Goal: Information Seeking & Learning: Compare options

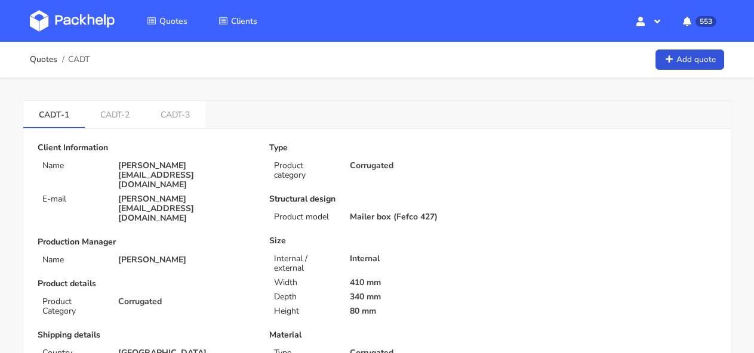
click at [94, 11] on img at bounding box center [72, 20] width 85 height 21
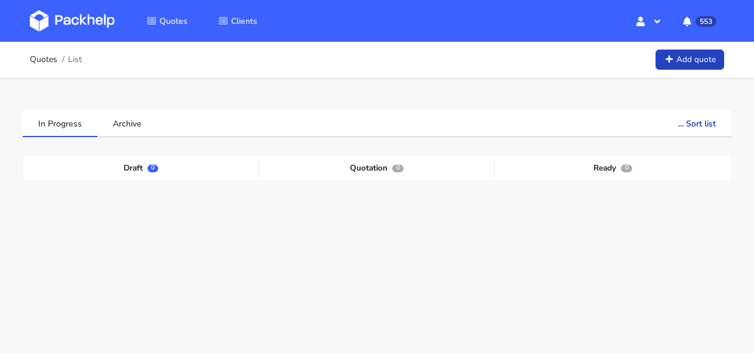
click at [676, 63] on link "Add quote" at bounding box center [689, 60] width 69 height 21
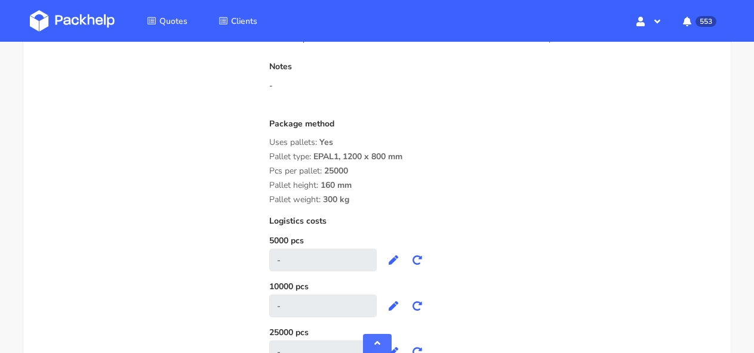
scroll to position [1195, 0]
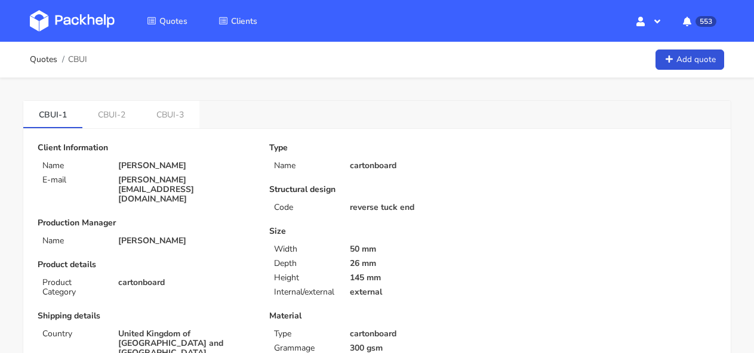
scroll to position [8, 0]
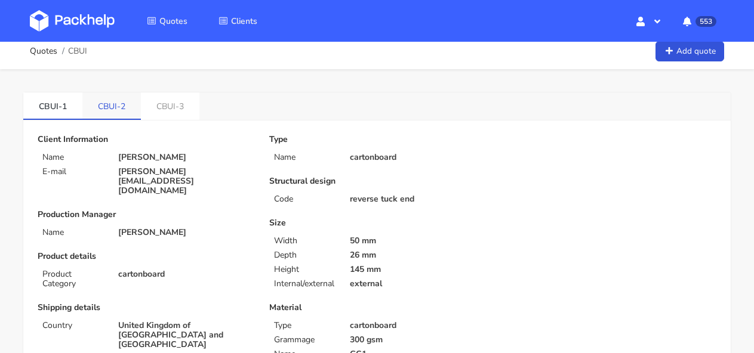
click at [118, 109] on link "CBUI-2" at bounding box center [111, 106] width 58 height 26
click at [179, 110] on link "CBUI-3" at bounding box center [170, 106] width 58 height 26
click at [64, 106] on link "CBUI-1" at bounding box center [52, 106] width 59 height 26
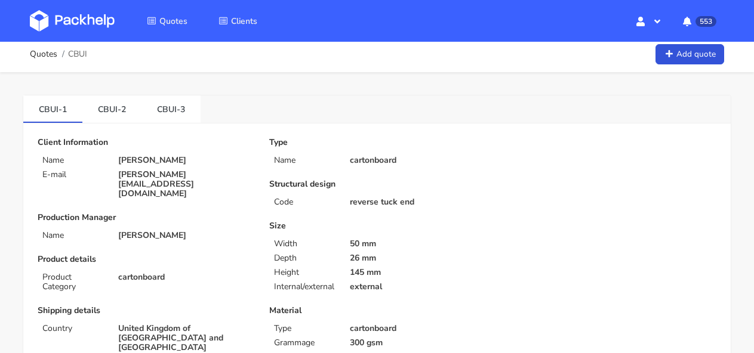
scroll to position [0, 0]
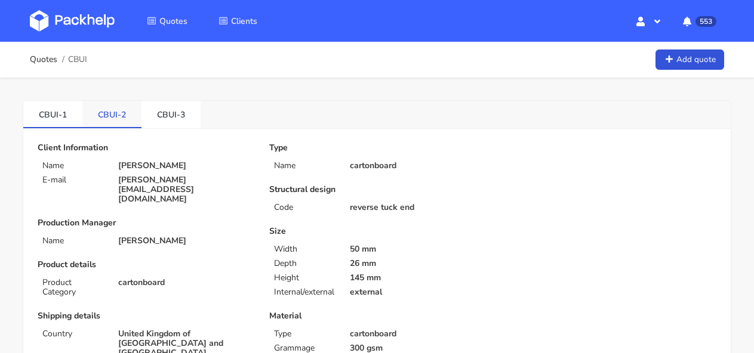
click at [113, 109] on link "CBUI-2" at bounding box center [111, 114] width 59 height 26
click at [170, 113] on link "CBUI-3" at bounding box center [170, 114] width 59 height 26
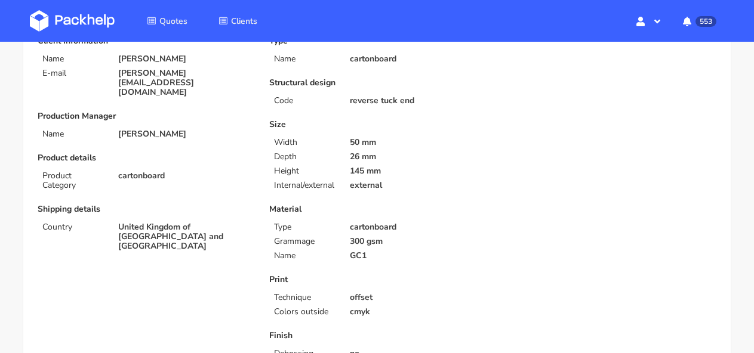
scroll to position [40, 0]
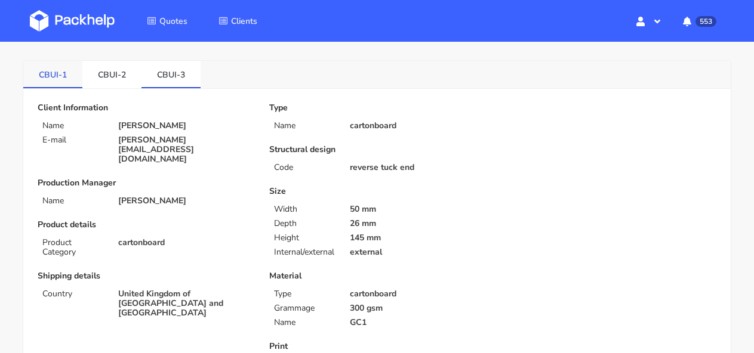
click at [62, 81] on link "CBUI-1" at bounding box center [52, 74] width 59 height 26
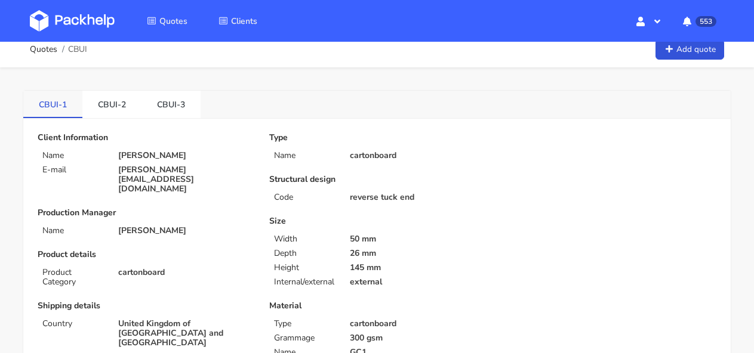
scroll to position [0, 0]
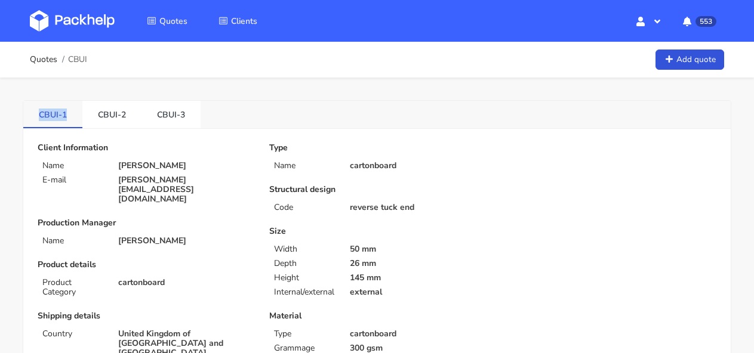
drag, startPoint x: 70, startPoint y: 116, endPoint x: 33, endPoint y: 116, distance: 37.0
click at [33, 116] on link "CBUI-1" at bounding box center [52, 114] width 59 height 26
copy link "CBUI-1"
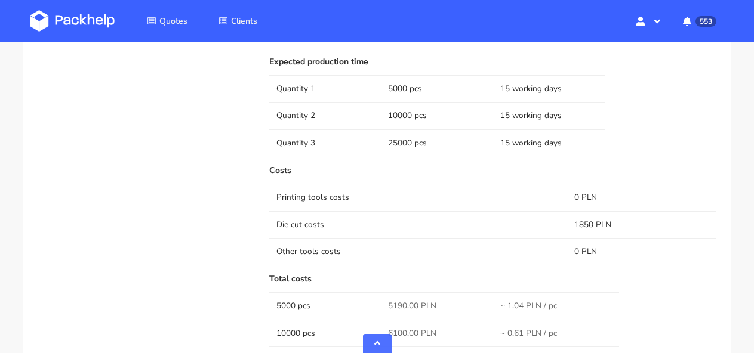
scroll to position [869, 0]
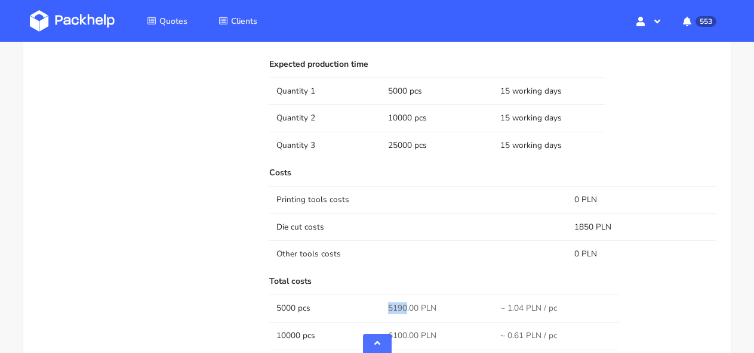
drag, startPoint x: 406, startPoint y: 308, endPoint x: 380, endPoint y: 308, distance: 25.7
click at [380, 308] on tr "5000 pcs 5190.00 PLN ~ 1.04 PLN / pc" at bounding box center [492, 308] width 447 height 27
copy tr "5190"
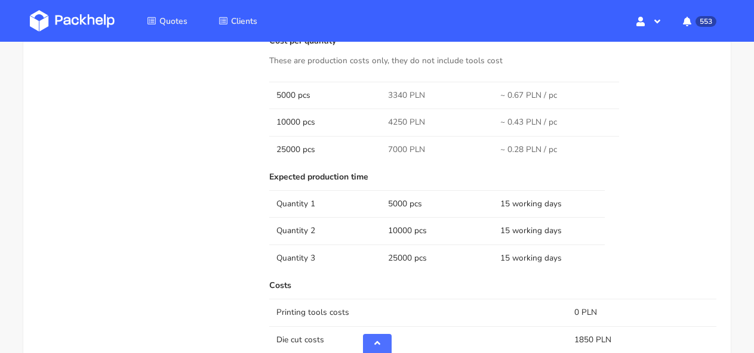
scroll to position [743, 0]
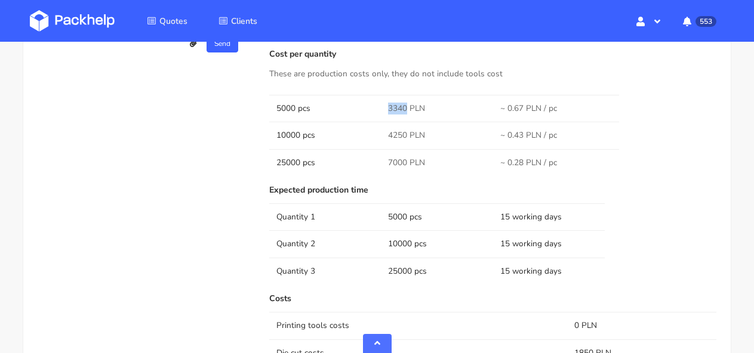
drag, startPoint x: 406, startPoint y: 108, endPoint x: 387, endPoint y: 108, distance: 19.1
click at [387, 108] on td "3340 PLN" at bounding box center [437, 108] width 112 height 27
copy span "3340"
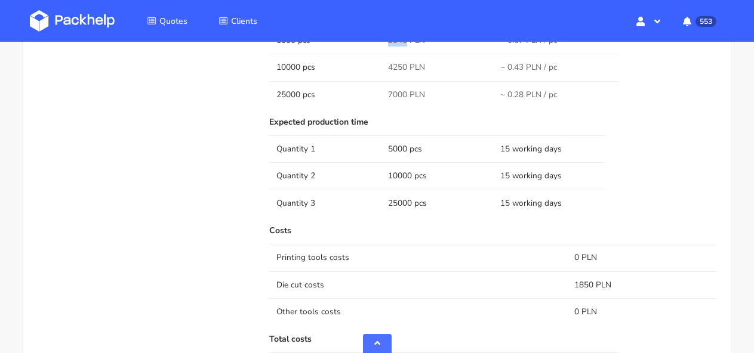
scroll to position [783, 0]
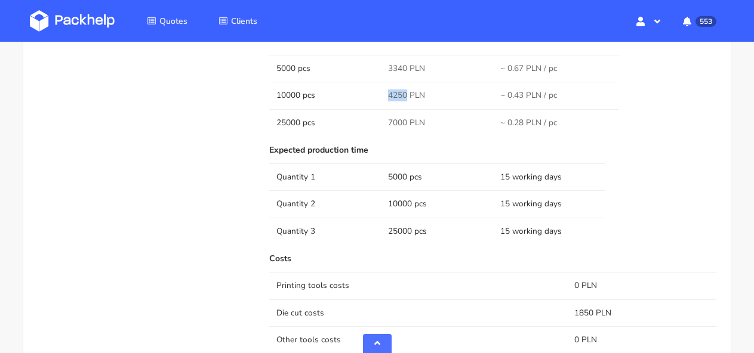
drag, startPoint x: 406, startPoint y: 94, endPoint x: 383, endPoint y: 94, distance: 23.9
click at [383, 94] on td "4250 PLN" at bounding box center [437, 95] width 112 height 27
copy span "4250"
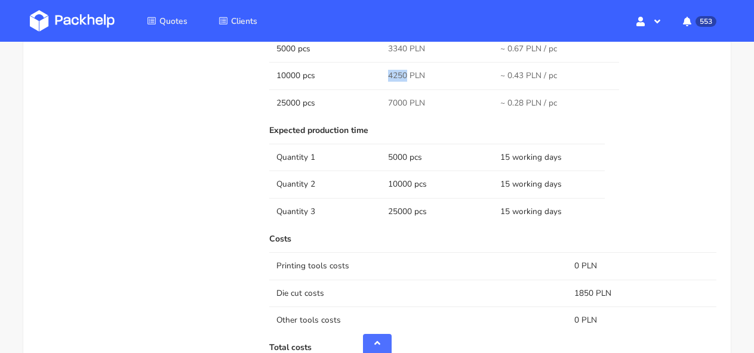
scroll to position [796, 0]
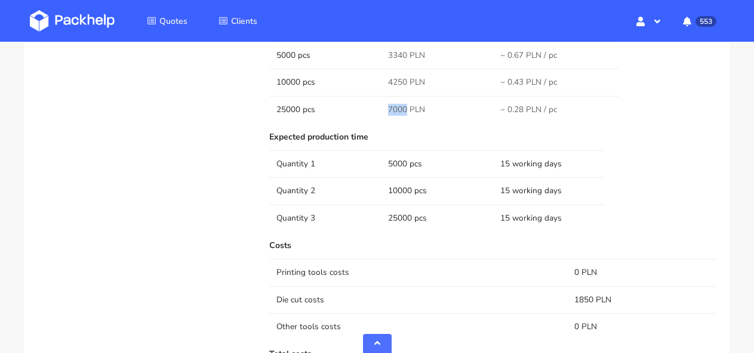
drag, startPoint x: 406, startPoint y: 107, endPoint x: 386, endPoint y: 107, distance: 20.3
click at [386, 107] on td "7000 PLN" at bounding box center [437, 109] width 112 height 27
copy span "7000"
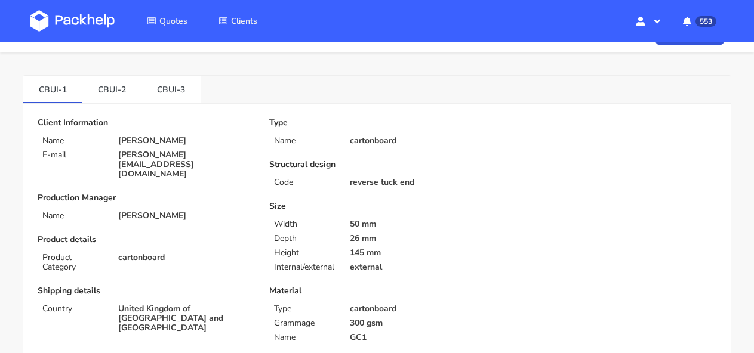
scroll to position [0, 0]
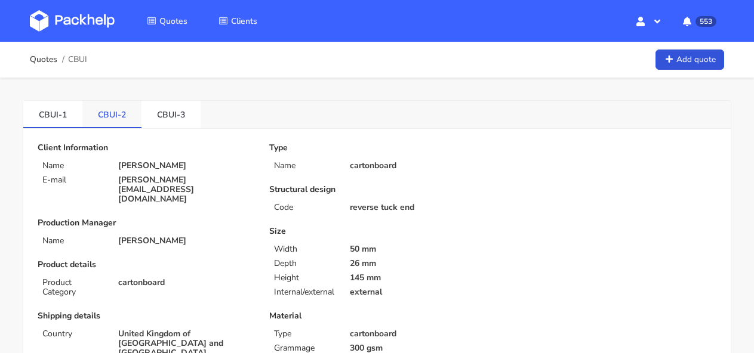
click at [124, 123] on link "CBUI-2" at bounding box center [111, 114] width 59 height 26
drag, startPoint x: 128, startPoint y: 113, endPoint x: 96, endPoint y: 113, distance: 31.6
click at [96, 113] on link "CBUI-2" at bounding box center [111, 114] width 59 height 26
copy link "CBUI-2"
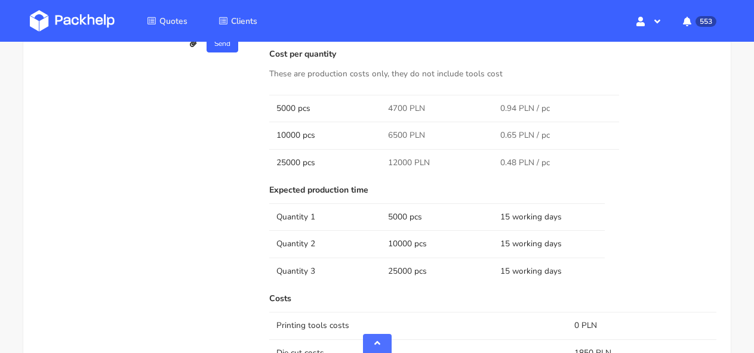
scroll to position [822, 0]
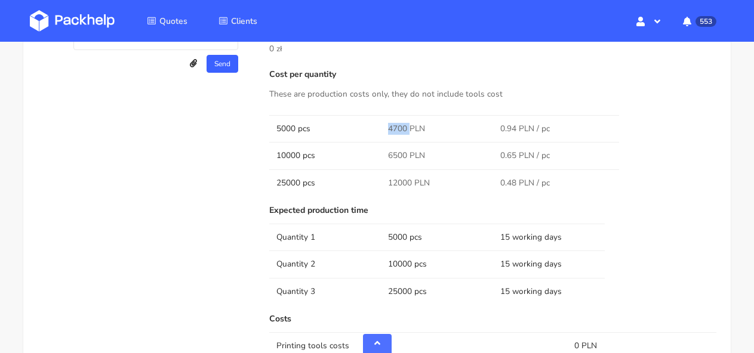
drag, startPoint x: 408, startPoint y: 116, endPoint x: 383, endPoint y: 116, distance: 25.1
click at [383, 116] on td "4700 PLN" at bounding box center [437, 128] width 112 height 27
copy span "4700"
drag, startPoint x: 406, startPoint y: 144, endPoint x: 379, endPoint y: 144, distance: 26.9
click at [379, 144] on tr "10000 pcs 6500 PLN 0.65 PLN / pc" at bounding box center [492, 155] width 447 height 27
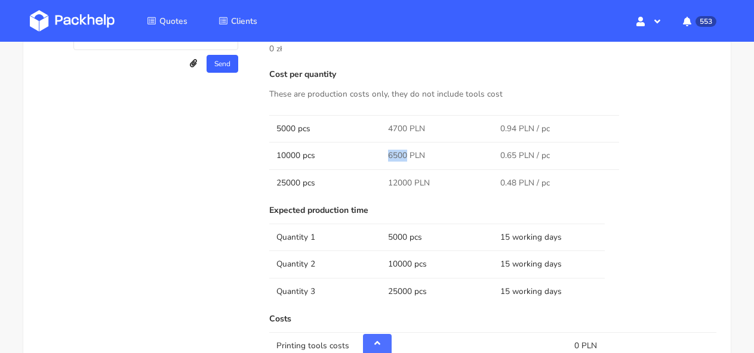
copy tr "6500"
drag, startPoint x: 409, startPoint y: 170, endPoint x: 383, endPoint y: 170, distance: 26.3
click at [383, 170] on td "12000 PLN" at bounding box center [437, 183] width 112 height 27
copy span "12000"
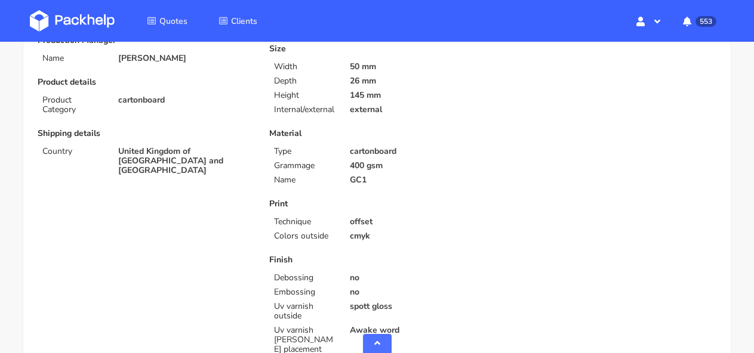
scroll to position [60, 0]
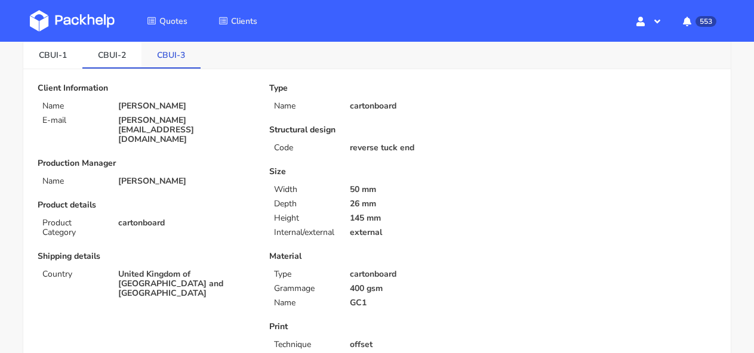
click at [171, 56] on link "CBUI-3" at bounding box center [170, 54] width 59 height 26
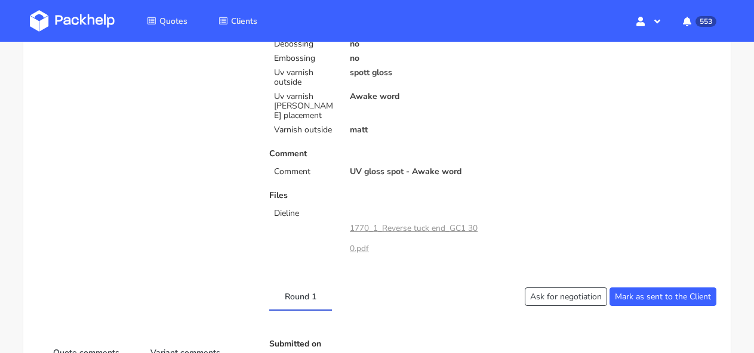
scroll to position [0, 0]
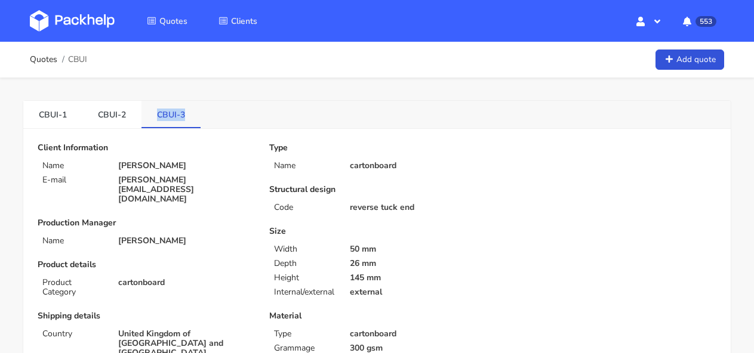
drag, startPoint x: 188, startPoint y: 115, endPoint x: 151, endPoint y: 113, distance: 37.0
click at [151, 113] on link "CBUI-3" at bounding box center [170, 114] width 59 height 26
copy link "CBUI-3"
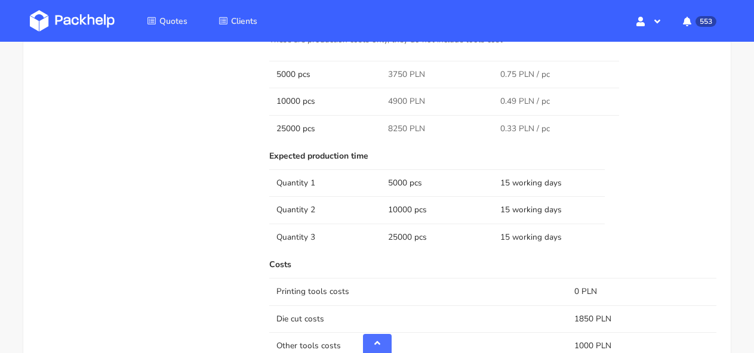
scroll to position [880, 0]
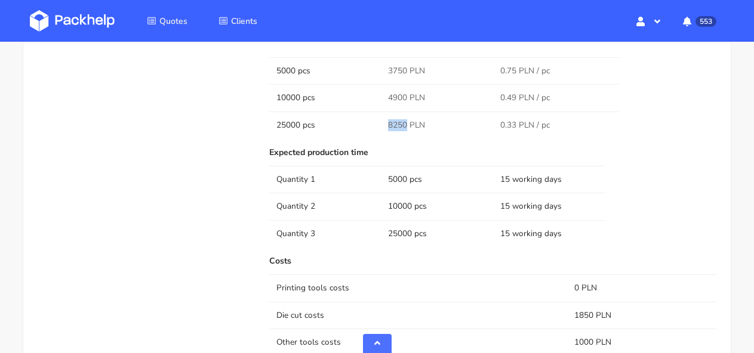
drag, startPoint x: 406, startPoint y: 110, endPoint x: 381, endPoint y: 110, distance: 24.5
click at [381, 112] on td "8250 PLN" at bounding box center [437, 125] width 112 height 27
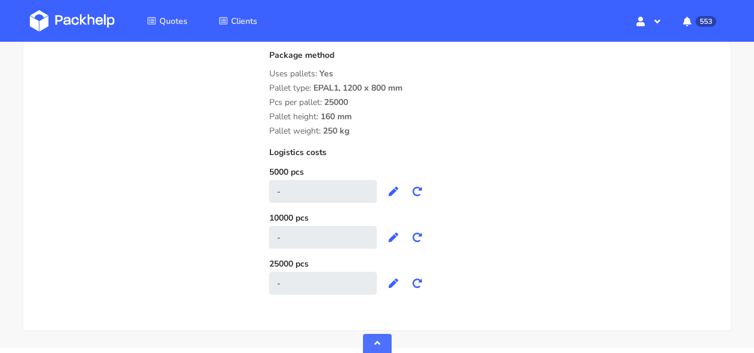
scroll to position [1254, 0]
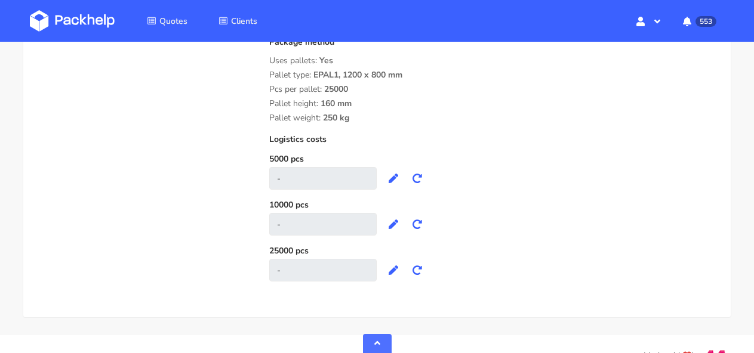
click at [98, 8] on link at bounding box center [81, 21] width 103 height 35
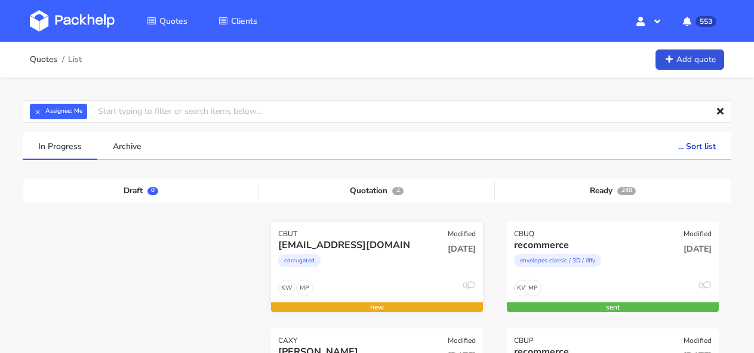
click at [352, 229] on div "CBUT Modified" at bounding box center [377, 230] width 212 height 17
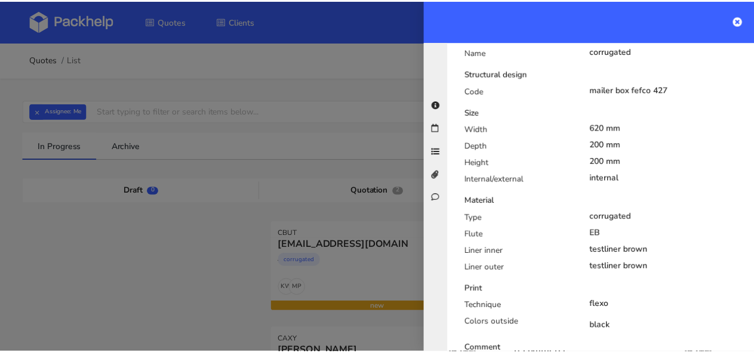
scroll to position [457, 0]
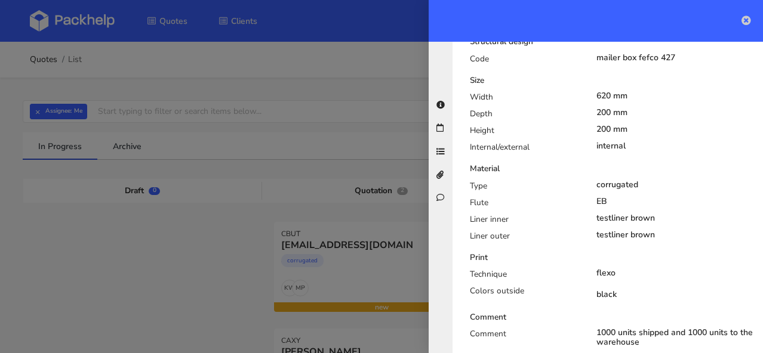
click at [748, 24] on icon at bounding box center [746, 21] width 10 height 10
